Goal: Find specific page/section: Find specific page/section

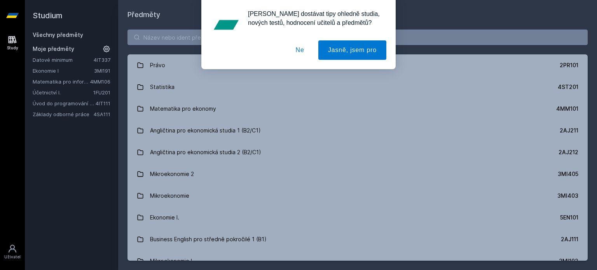
click at [168, 38] on div "[PERSON_NAME] dostávat tipy ohledně studia, nových testů, hodnocení učitelů a p…" at bounding box center [298, 34] width 597 height 69
click at [303, 54] on button "Ne" at bounding box center [300, 49] width 28 height 19
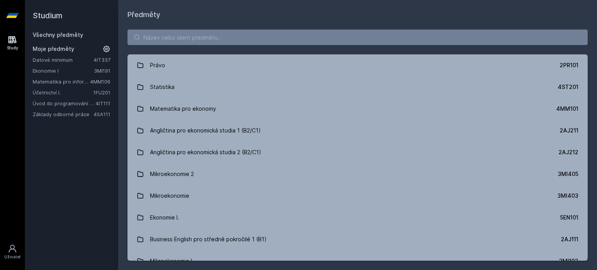
click at [217, 28] on div "Právo 2PR101 Statistika 4ST201 Matematika pro ekonomy 4MM101 Angličtina pro eko…" at bounding box center [357, 145] width 478 height 250
click at [215, 32] on input "search" at bounding box center [357, 38] width 460 height 16
type input "|"
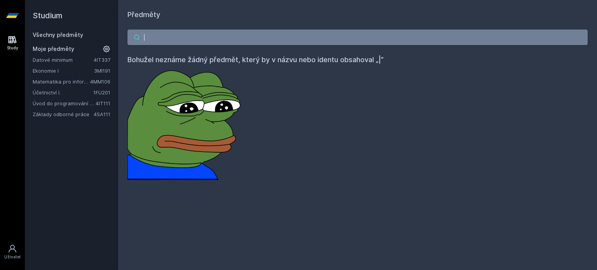
click at [215, 32] on input "|" at bounding box center [357, 38] width 460 height 16
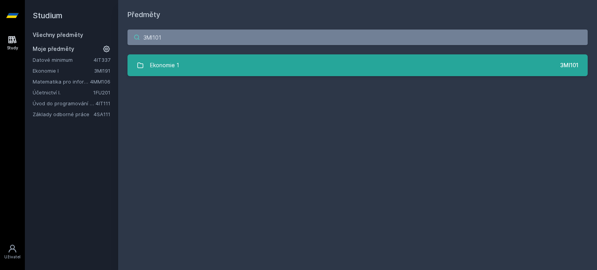
type input "3MI101"
click at [204, 71] on link "Ekonomie 1 3MI101" at bounding box center [357, 65] width 460 height 22
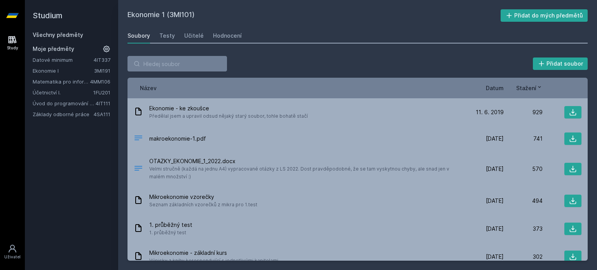
click at [502, 85] on span "Datum" at bounding box center [494, 88] width 18 height 8
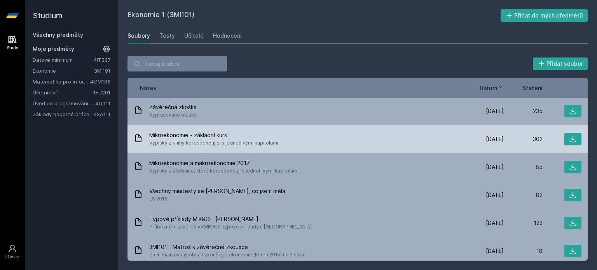
scroll to position [177, 0]
